Goal: Information Seeking & Learning: Check status

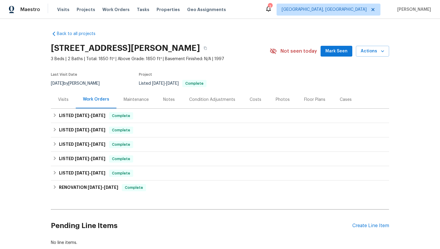
click at [71, 103] on div "Visits" at bounding box center [63, 100] width 25 height 18
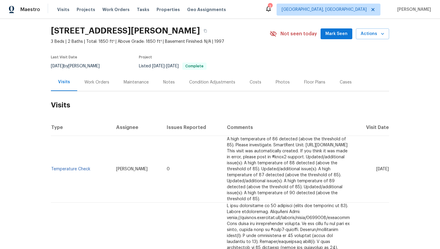
scroll to position [40, 0]
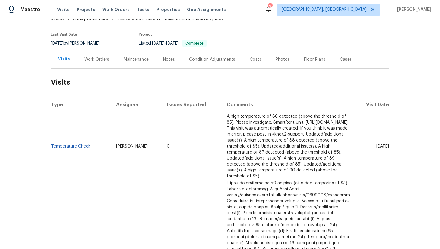
click at [355, 156] on td "[DATE]" at bounding box center [372, 146] width 34 height 67
drag, startPoint x: 365, startPoint y: 147, endPoint x: 387, endPoint y: 147, distance: 22.5
click at [387, 147] on span "[DATE]" at bounding box center [382, 146] width 13 height 4
copy span "[DATE] 202"
click at [384, 164] on td "Wed, Aug 13 2025" at bounding box center [372, 146] width 34 height 67
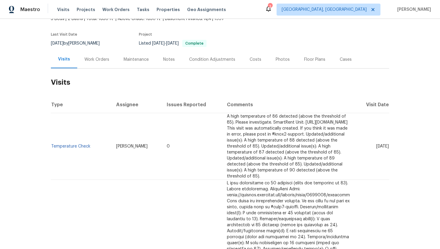
drag, startPoint x: 364, startPoint y: 146, endPoint x: 389, endPoint y: 147, distance: 24.9
click at [389, 147] on td "Wed, Aug 13 2025" at bounding box center [372, 146] width 34 height 67
copy span "Aug 13 2025"
click at [92, 60] on div "Work Orders" at bounding box center [96, 60] width 25 height 6
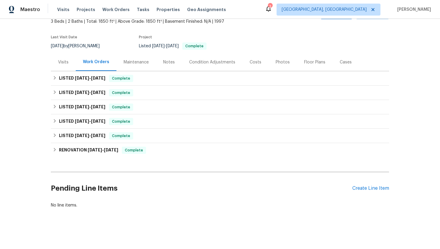
scroll to position [37, 0]
click at [100, 82] on h6 "LISTED 8/19/25 - 8/21/25" at bounding box center [82, 78] width 46 height 7
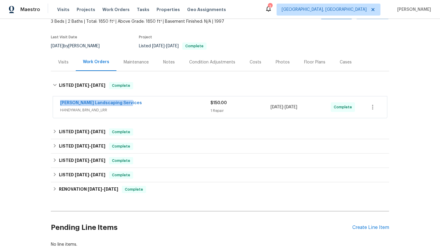
drag, startPoint x: 134, startPoint y: 103, endPoint x: 45, endPoint y: 102, distance: 89.2
click at [44, 102] on div "Back to all projects 60 Turner Dr, Los Lunas, NM 87031 3 Beds | 2 Baths | Total…" at bounding box center [220, 134] width 440 height 230
copy link "Rodriguez Landscaping Services"
drag, startPoint x: 318, startPoint y: 108, endPoint x: 255, endPoint y: 108, distance: 63.4
click at [255, 108] on div "Rodriguez Landscaping Services HANDYMAN, BRN_AND_LRR $150.00 1 Repair 8/21/2025…" at bounding box center [212, 107] width 305 height 14
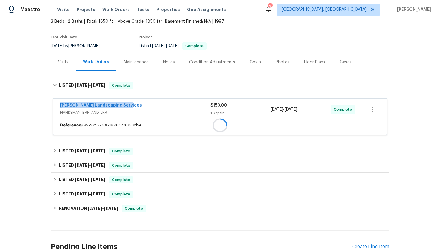
copy div "8/21/2025 - 8/21/2025"
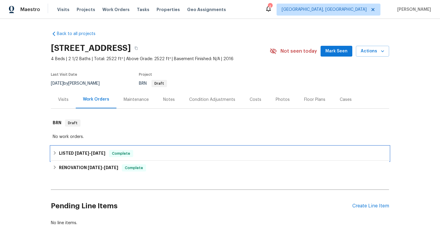
click at [95, 150] on h6 "LISTED 8/6/25 - 8/7/25" at bounding box center [82, 153] width 46 height 7
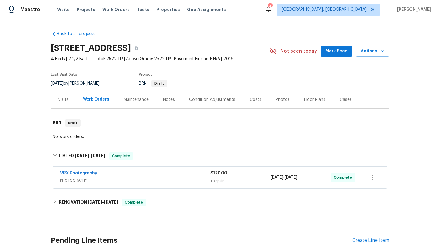
click at [68, 100] on div "Visits" at bounding box center [63, 100] width 10 height 6
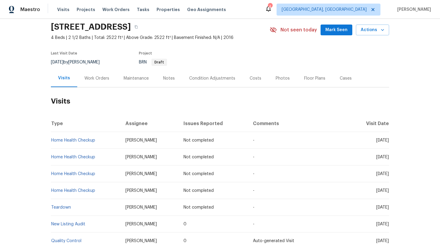
scroll to position [22, 0]
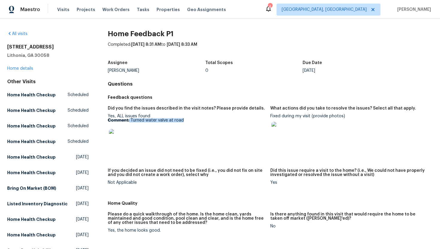
drag, startPoint x: 185, startPoint y: 120, endPoint x: 129, endPoint y: 121, distance: 55.9
click at [129, 121] on p "Comment: Turned water valve at road" at bounding box center [187, 120] width 158 height 4
copy p "Turned water valve at road"
click at [306, 127] on div at bounding box center [349, 131] width 158 height 26
drag, startPoint x: 311, startPoint y: 116, endPoint x: 270, endPoint y: 117, distance: 40.1
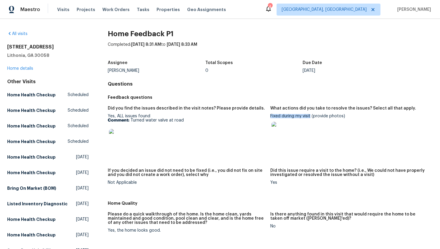
click at [270, 117] on div "Fixed during my visit (provide photos)" at bounding box center [349, 129] width 158 height 31
copy div "Fixed during my visit"
drag, startPoint x: 192, startPoint y: 121, endPoint x: 144, endPoint y: 120, distance: 47.9
click at [145, 120] on p "Comment: Turned water valve at road" at bounding box center [187, 120] width 158 height 4
copy p "water valve at road"
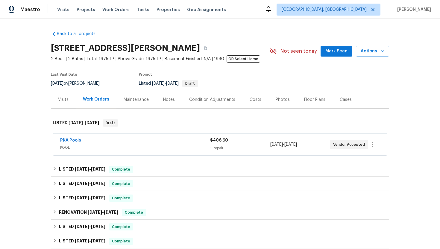
click at [116, 142] on div "PKA Pools" at bounding box center [135, 140] width 150 height 7
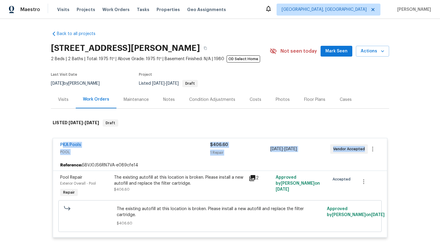
drag, startPoint x: 365, startPoint y: 149, endPoint x: 64, endPoint y: 141, distance: 300.8
click at [64, 141] on div "PKA Pools POOL $406.60 1 Repair 8/25/2025 - 8/27/2025 Vendor Accepted" at bounding box center [220, 149] width 334 height 22
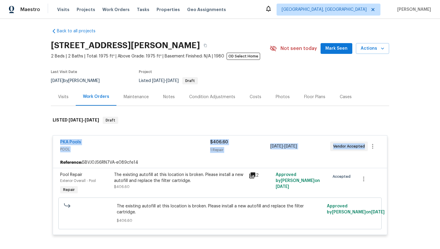
copy div "PKA Pools POOL $406.60 1 Repair 8/25/2025 - 8/27/2025 Vendor Accepted"
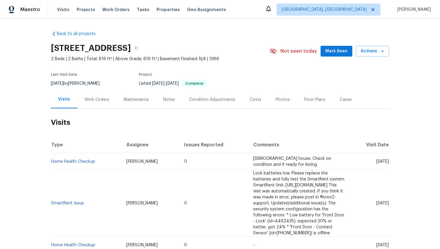
copy span "Jul 31 2025"
drag, startPoint x: 367, startPoint y: 162, endPoint x: 389, endPoint y: 164, distance: 21.9
click at [389, 164] on td "Thu, Jul 31 2025" at bounding box center [369, 161] width 39 height 17
click at [92, 99] on div "Work Orders" at bounding box center [96, 100] width 25 height 6
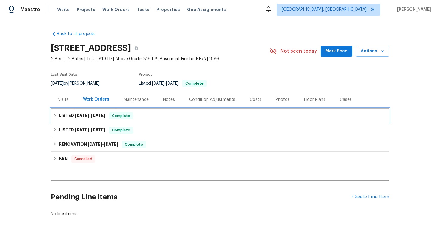
click at [110, 116] on span "Complete" at bounding box center [120, 116] width 23 height 6
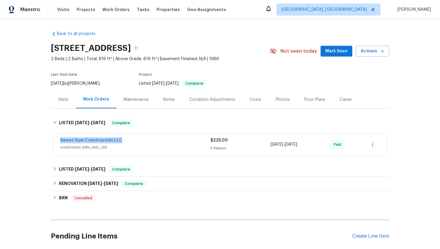
drag, startPoint x: 125, startPoint y: 143, endPoint x: 52, endPoint y: 139, distance: 72.8
click at [52, 139] on div "Sweet Gum Construction LLC HANDYMAN, BRN_AND_LRR $225.00 5 Repairs 7/31/2025 - …" at bounding box center [220, 145] width 338 height 25
copy link "Sweet Gum Construction LLC"
drag, startPoint x: 311, startPoint y: 147, endPoint x: 263, endPoint y: 147, distance: 47.9
click at [263, 147] on div "Sweet Gum Construction LLC HANDYMAN, BRN_AND_LRR $225.00 5 Repairs 7/31/2025 - …" at bounding box center [212, 144] width 305 height 14
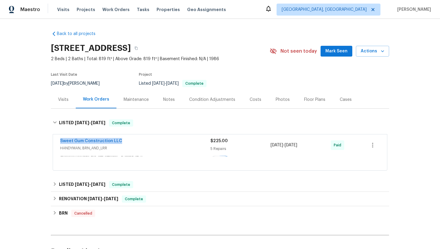
copy div "7/31/2025 - 8/4/2025"
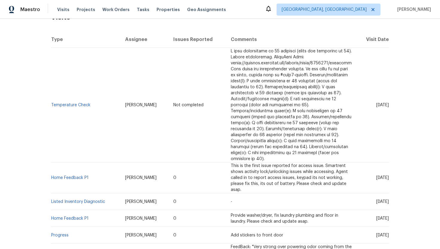
scroll to position [110, 0]
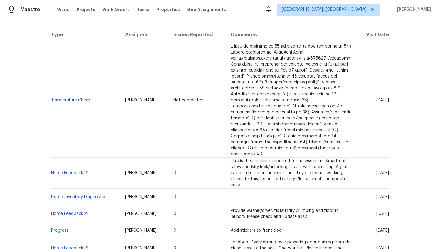
drag, startPoint x: 365, startPoint y: 168, endPoint x: 388, endPoint y: 168, distance: 23.0
click at [388, 171] on span "Fri, Aug 15 2025" at bounding box center [382, 173] width 13 height 4
copy span "Aug 15 2025"
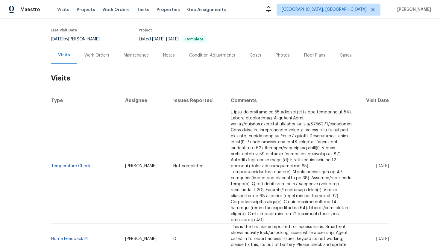
scroll to position [35, 0]
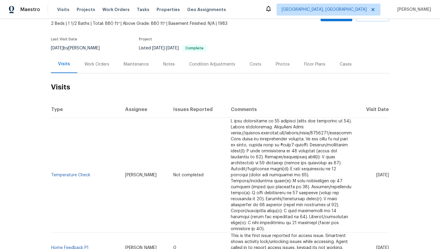
click at [96, 67] on div "Work Orders" at bounding box center [96, 64] width 39 height 18
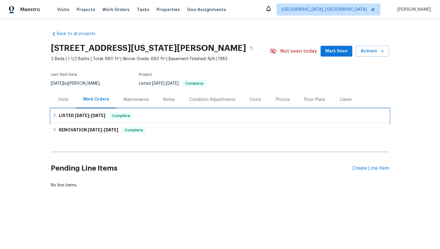
click at [109, 114] on div "LISTED 4/14/25 - 4/16/25 Complete" at bounding box center [220, 115] width 334 height 7
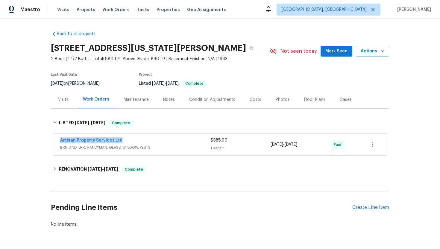
drag, startPoint x: 121, startPoint y: 143, endPoint x: 52, endPoint y: 142, distance: 69.1
click at [52, 142] on div "Artisan Property Services Ltd BRN_AND_LRR, HANDYMAN, GLASS_WINDOW, PESTS $385.0…" at bounding box center [220, 145] width 338 height 25
copy link "Artisan Property Services Ltd"
drag, startPoint x: 321, startPoint y: 144, endPoint x: 250, endPoint y: 147, distance: 71.6
click at [250, 147] on div "Artisan Property Services Ltd BRN_AND_LRR, HANDYMAN, GLASS_WINDOW, PESTS $385.0…" at bounding box center [212, 144] width 305 height 14
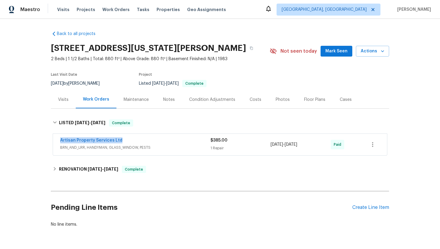
copy div "4/16/2025 - 4/16/2025"
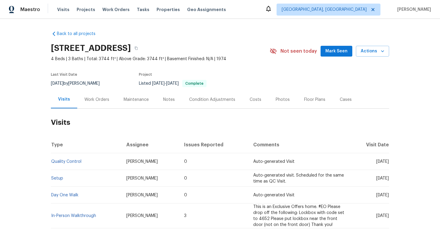
click at [92, 105] on div "Work Orders" at bounding box center [96, 100] width 39 height 18
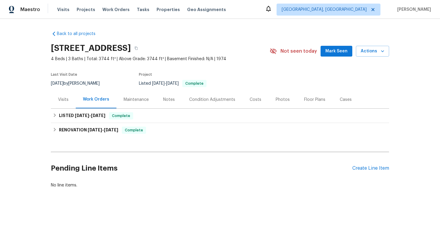
click at [69, 99] on div "Visits" at bounding box center [63, 100] width 25 height 18
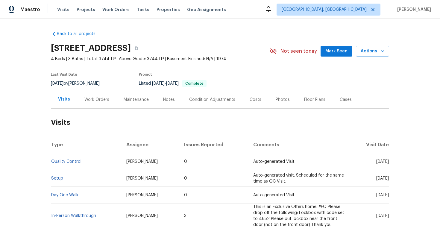
click at [95, 105] on div "Work Orders" at bounding box center [96, 100] width 39 height 18
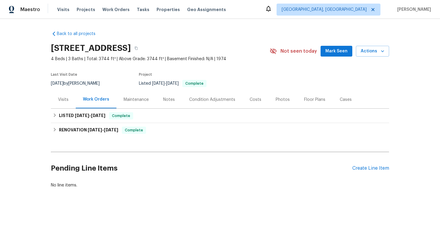
click at [68, 96] on div "Visits" at bounding box center [63, 100] width 25 height 18
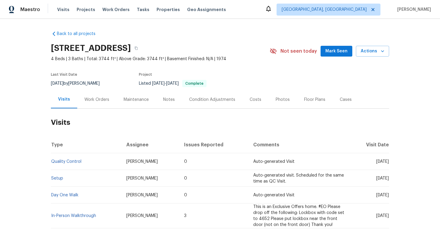
click at [376, 162] on span "Mon, Apr 14 2025" at bounding box center [382, 161] width 13 height 4
copy span "Apr 14 2025"
drag, startPoint x: 366, startPoint y: 162, endPoint x: 387, endPoint y: 164, distance: 21.9
click at [388, 164] on td "Mon, Apr 14 2025" at bounding box center [369, 161] width 39 height 17
click at [104, 106] on div "Work Orders" at bounding box center [96, 100] width 39 height 18
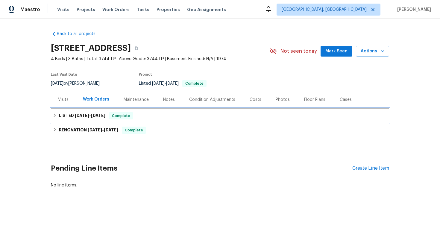
click at [110, 115] on div "LISTED 4/15/25 - 4/16/25 Complete" at bounding box center [220, 115] width 334 height 7
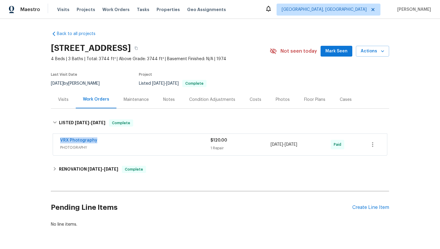
drag, startPoint x: 105, startPoint y: 140, endPoint x: 54, endPoint y: 139, distance: 51.2
click at [53, 139] on div "VRX Photography PHOTOGRAPHY $120.00 1 Repair 4/15/2025 - 4/16/2025 Paid" at bounding box center [220, 145] width 334 height 22
copy link "VRX Photography"
drag, startPoint x: 316, startPoint y: 145, endPoint x: 271, endPoint y: 146, distance: 44.6
click at [271, 146] on div "4/15/2025 - 4/16/2025" at bounding box center [300, 144] width 60 height 14
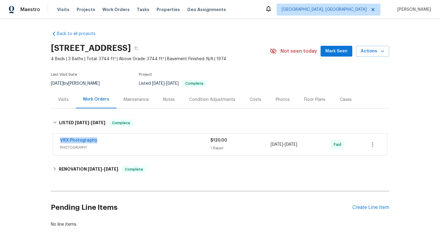
copy span "4/15/2025 - 4/16/2025"
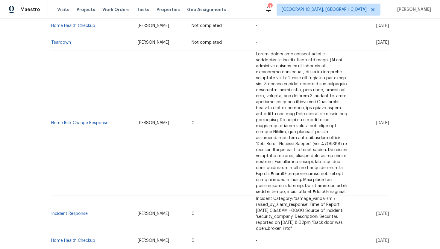
scroll to position [130, 0]
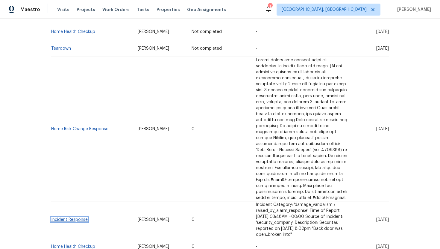
click at [70, 217] on link "Incident Response" at bounding box center [69, 219] width 36 height 4
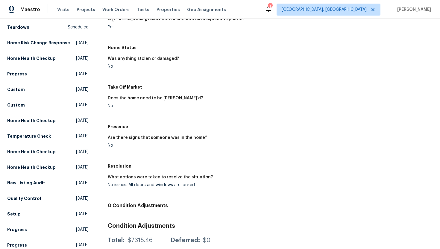
scroll to position [90, 0]
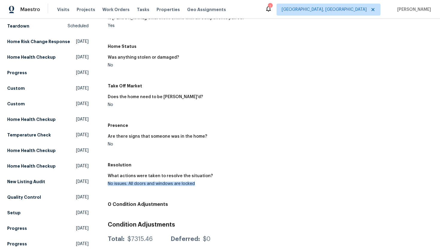
drag, startPoint x: 203, startPoint y: 182, endPoint x: 105, endPoint y: 184, distance: 98.7
click at [105, 184] on div "All visits [STREET_ADDRESS][PERSON_NAME][PERSON_NAME] Home details Other Visits…" at bounding box center [219, 120] width 425 height 360
copy div "No issues. All doors and windows are locked"
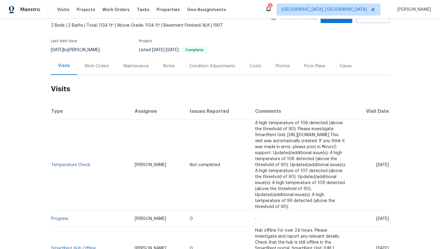
scroll to position [64, 0]
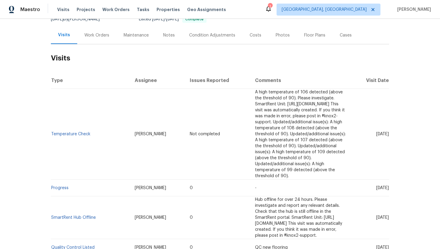
drag, startPoint x: 364, startPoint y: 176, endPoint x: 387, endPoint y: 177, distance: 23.1
click at [387, 186] on span "Thu, Aug 21 2025" at bounding box center [382, 188] width 13 height 4
copy span "Aug 21 2025"
click at [96, 44] on div "Work Orders" at bounding box center [96, 35] width 39 height 18
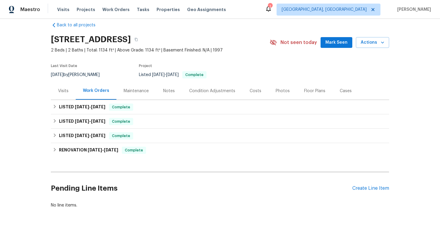
scroll to position [15, 0]
click at [110, 109] on div "LISTED 7/29/25 - 8/13/25 Complete" at bounding box center [220, 107] width 334 height 7
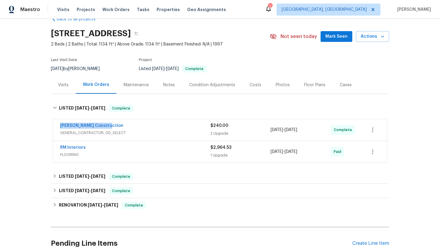
drag, startPoint x: 112, startPoint y: 134, endPoint x: 49, endPoint y: 132, distance: 63.8
click at [49, 132] on div "Back to all projects 500 N Gila Springs Blvd Unit 230, Chandler, AZ 85226 2 Bed…" at bounding box center [220, 134] width 440 height 230
copy link "Strasser Construction"
drag, startPoint x: 306, startPoint y: 136, endPoint x: 268, endPoint y: 136, distance: 38.3
click at [268, 136] on div "Strasser Construction GENERAL_CONTRACTOR, OD_SELECT $240.00 2 Upgrade 8/11/2025…" at bounding box center [212, 130] width 305 height 14
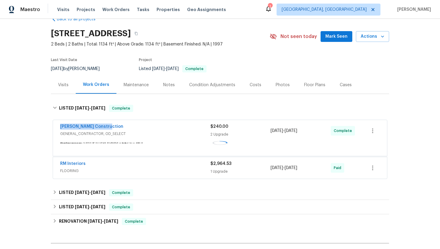
copy div "2 Upgrade 8/11/2025 - 8/13/2025"
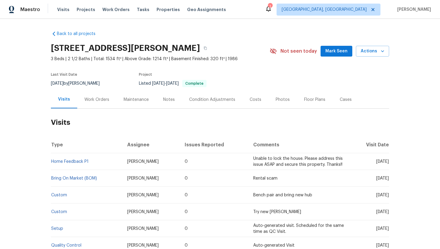
click at [98, 100] on div "Work Orders" at bounding box center [96, 100] width 25 height 6
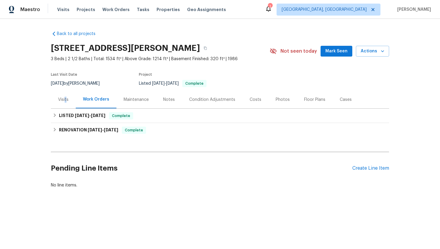
click at [66, 97] on div "Visits" at bounding box center [63, 100] width 10 height 6
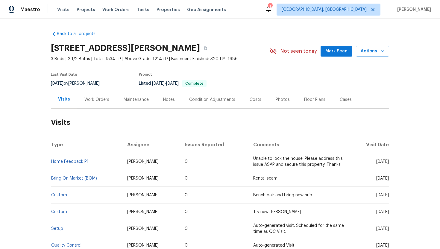
click at [376, 162] on span "[DATE]" at bounding box center [382, 161] width 13 height 4
drag, startPoint x: 366, startPoint y: 162, endPoint x: 388, endPoint y: 165, distance: 21.5
click at [388, 165] on td "[DATE]" at bounding box center [369, 161] width 39 height 17
copy span "[DATE]"
click at [93, 100] on div "Work Orders" at bounding box center [96, 100] width 25 height 6
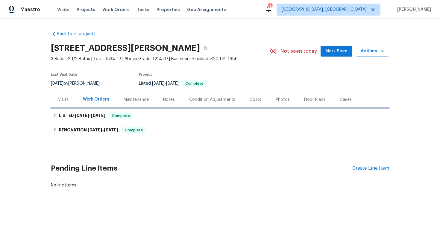
click at [114, 114] on span "Complete" at bounding box center [120, 116] width 23 height 6
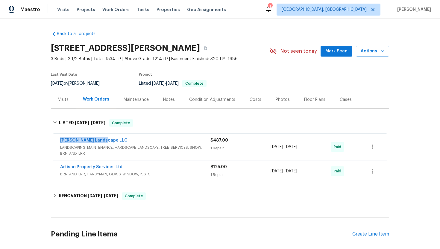
drag, startPoint x: 119, startPoint y: 139, endPoint x: 49, endPoint y: 138, distance: 70.0
click at [49, 138] on div "Back to all projects [STREET_ADDRESS][PERSON_NAME] 3 Beds | 2 1/2 Baths | Total…" at bounding box center [220, 134] width 440 height 230
copy link "[PERSON_NAME] Landscape LLC"
drag, startPoint x: 316, startPoint y: 146, endPoint x: 259, endPoint y: 149, distance: 56.9
click at [259, 149] on div "[PERSON_NAME] Landscape LLC LANDSCAPING_MAINTENANCE, HARDSCAPE_LANDSCAPE, TREE_…" at bounding box center [212, 146] width 305 height 19
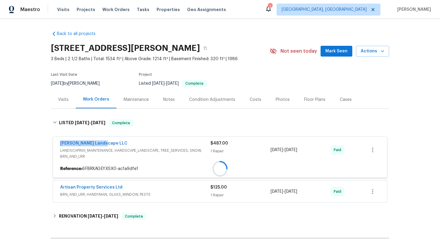
copy div "[DATE] - [DATE]"
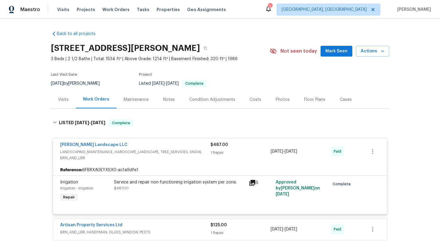
click at [62, 101] on div "Visits" at bounding box center [63, 100] width 10 height 6
